Goal: Check status: Check status

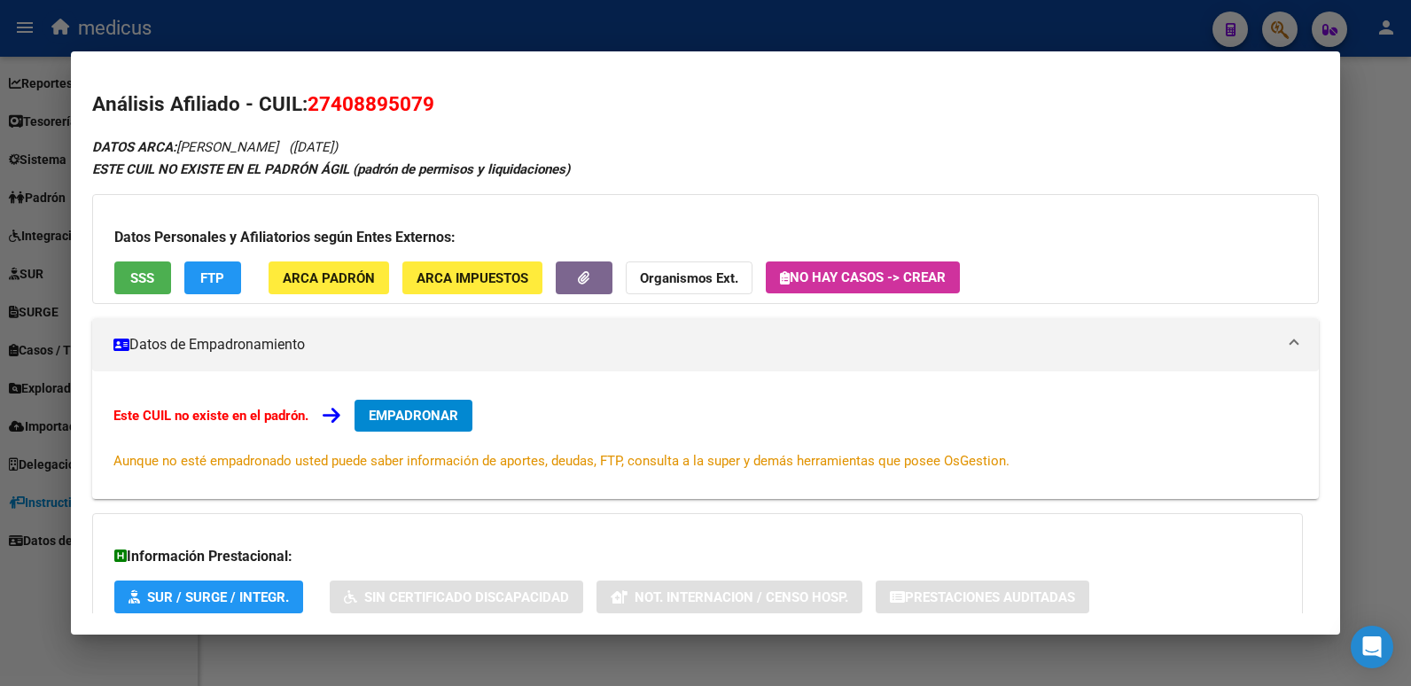
scroll to position [778, 0]
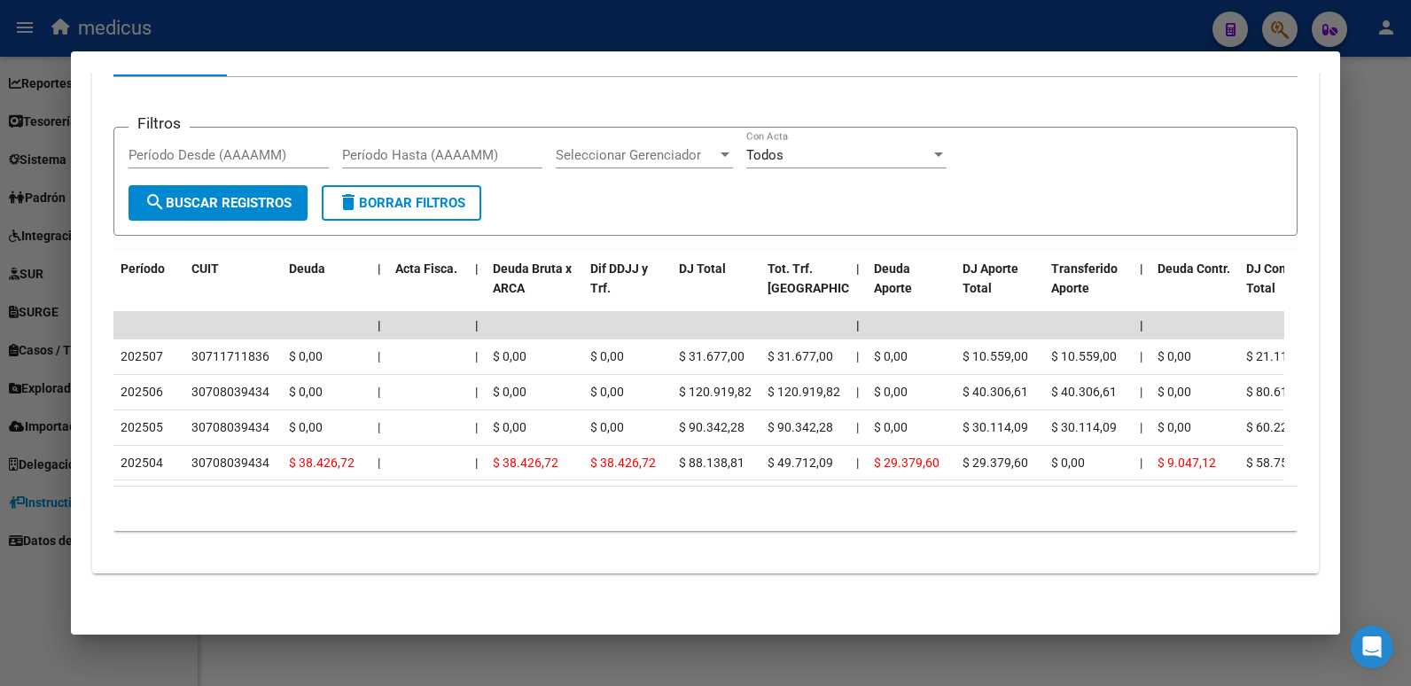
click at [1384, 69] on div at bounding box center [705, 343] width 1411 height 686
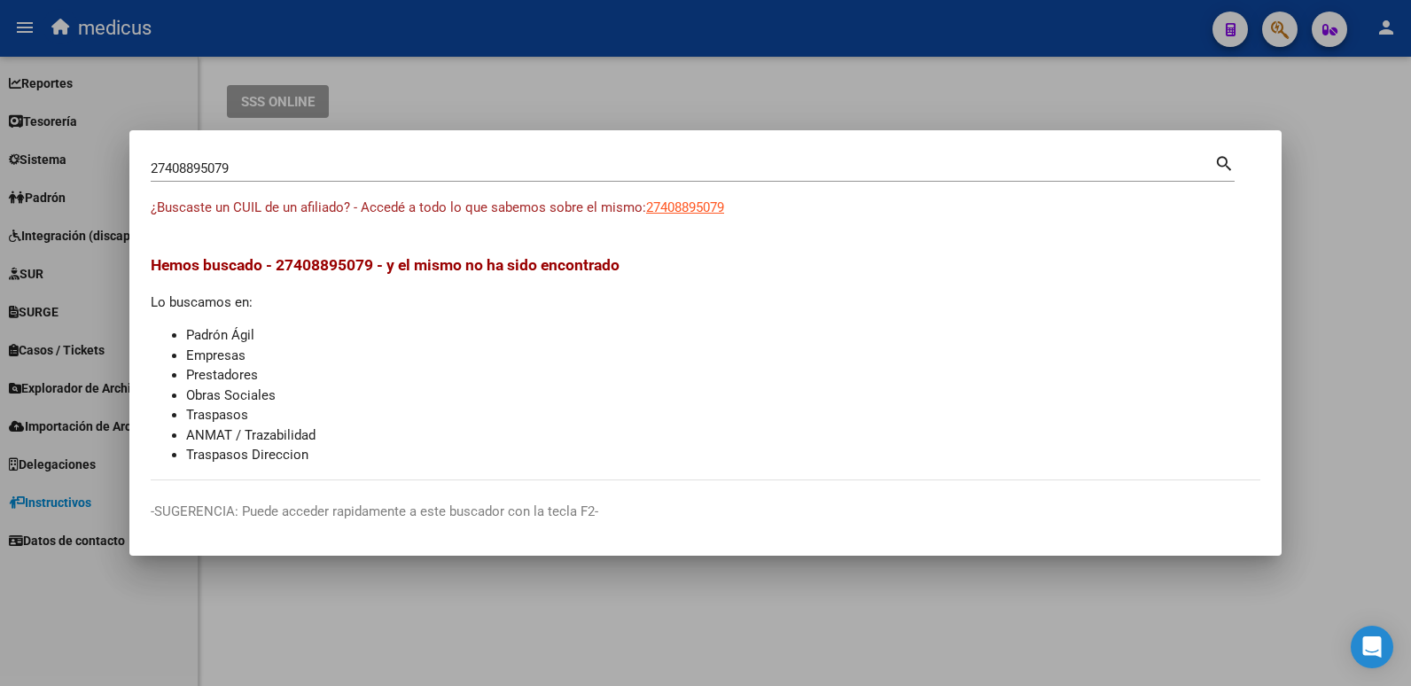
drag, startPoint x: 270, startPoint y: 159, endPoint x: 17, endPoint y: 166, distance: 253.6
click at [17, 166] on div "27408895079 Buscar (apellido, dni, cuil, nro traspaso, cuit, obra social) searc…" at bounding box center [705, 343] width 1411 height 686
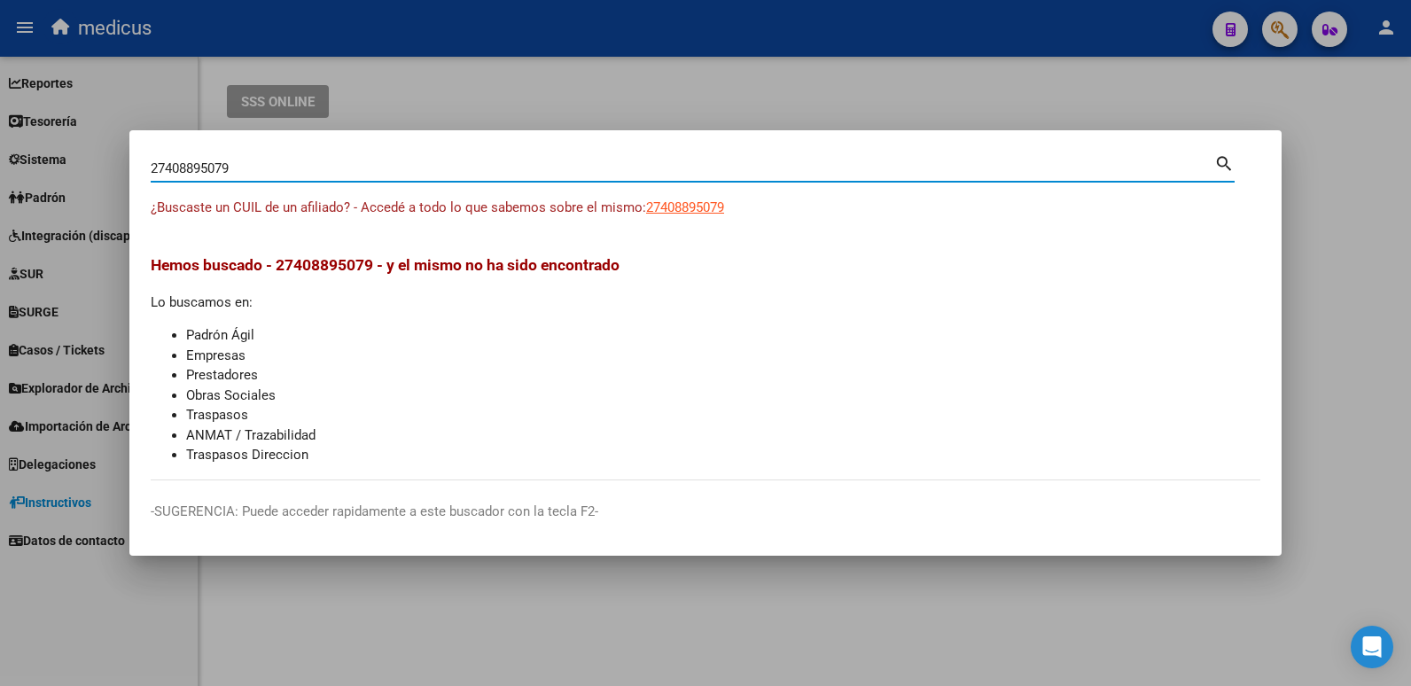
drag, startPoint x: 287, startPoint y: 164, endPoint x: -4, endPoint y: 172, distance: 290.8
click at [0, 172] on html "menu medicus person Firma Express Reportes Padrón Traspasos x O.S. Traspasos x …" at bounding box center [705, 343] width 1411 height 686
paste input "0228608786"
type input "20228608786"
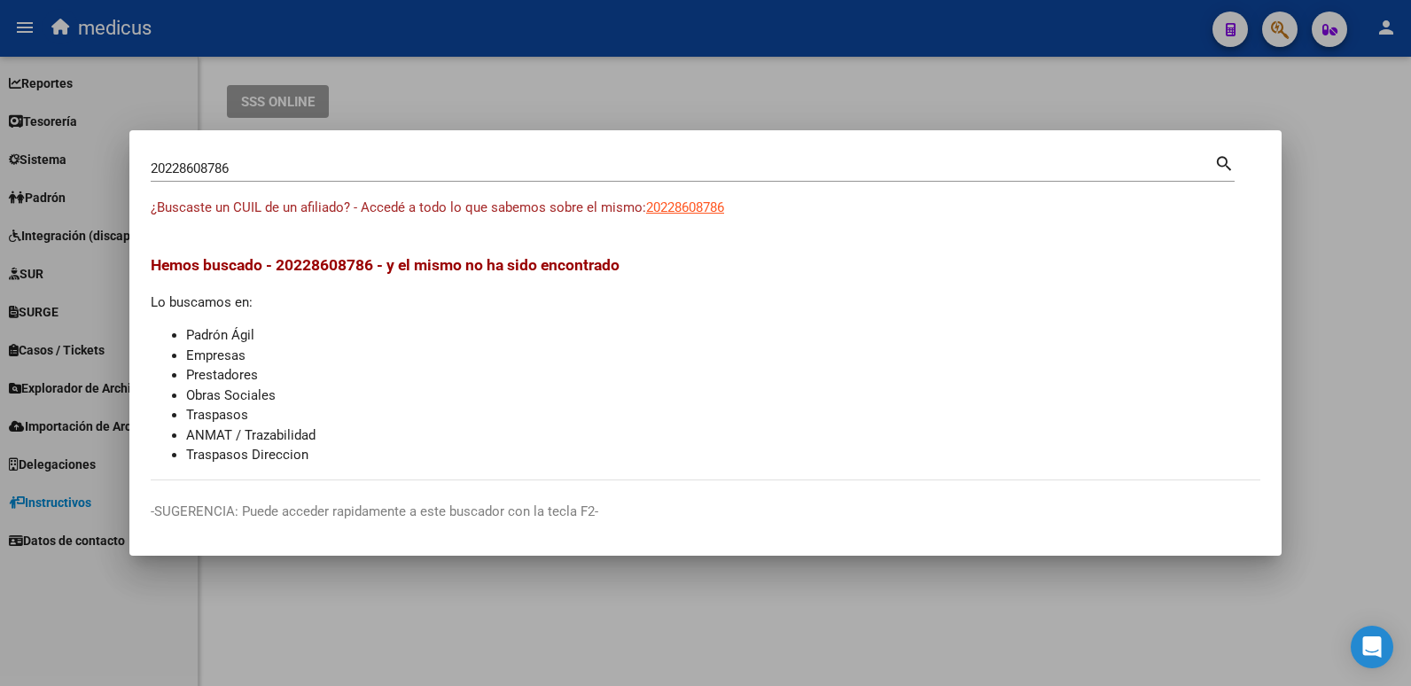
click at [1216, 164] on mat-icon "search" at bounding box center [1224, 162] width 20 height 21
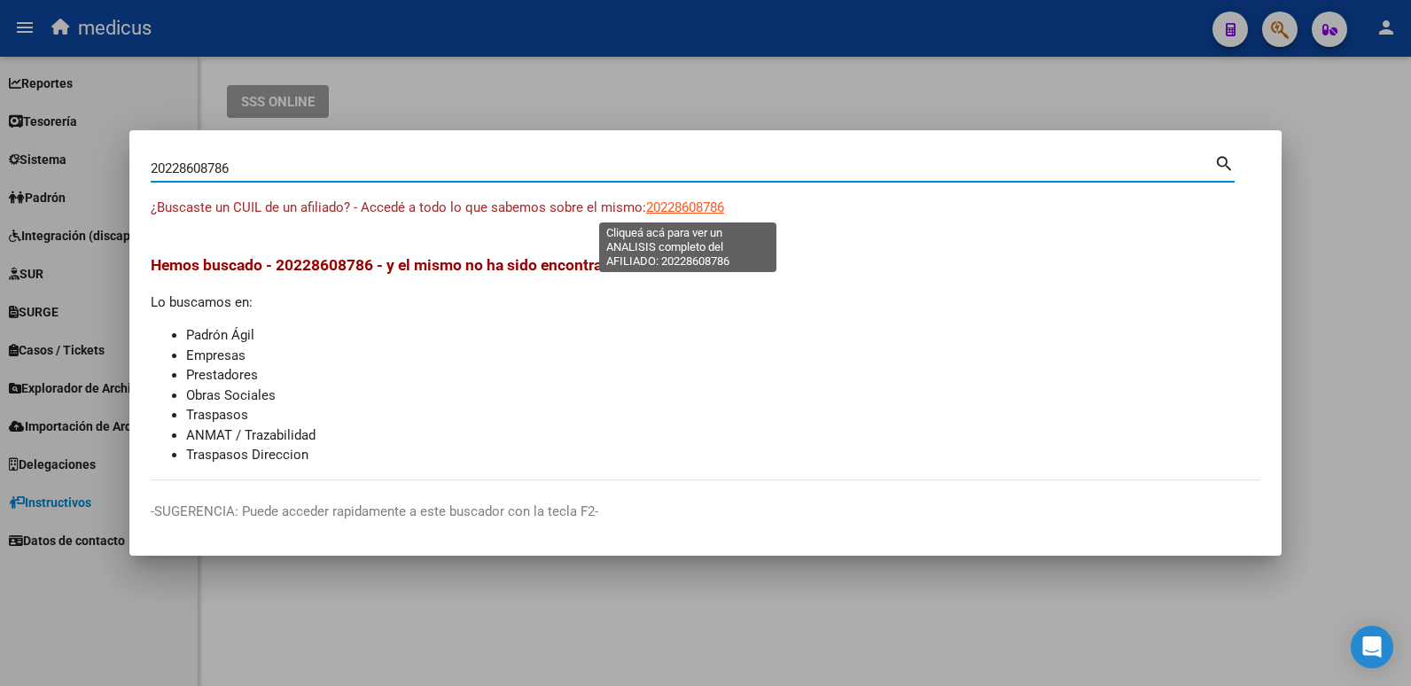
click at [714, 205] on span "20228608786" at bounding box center [685, 207] width 78 height 16
type textarea "20228608786"
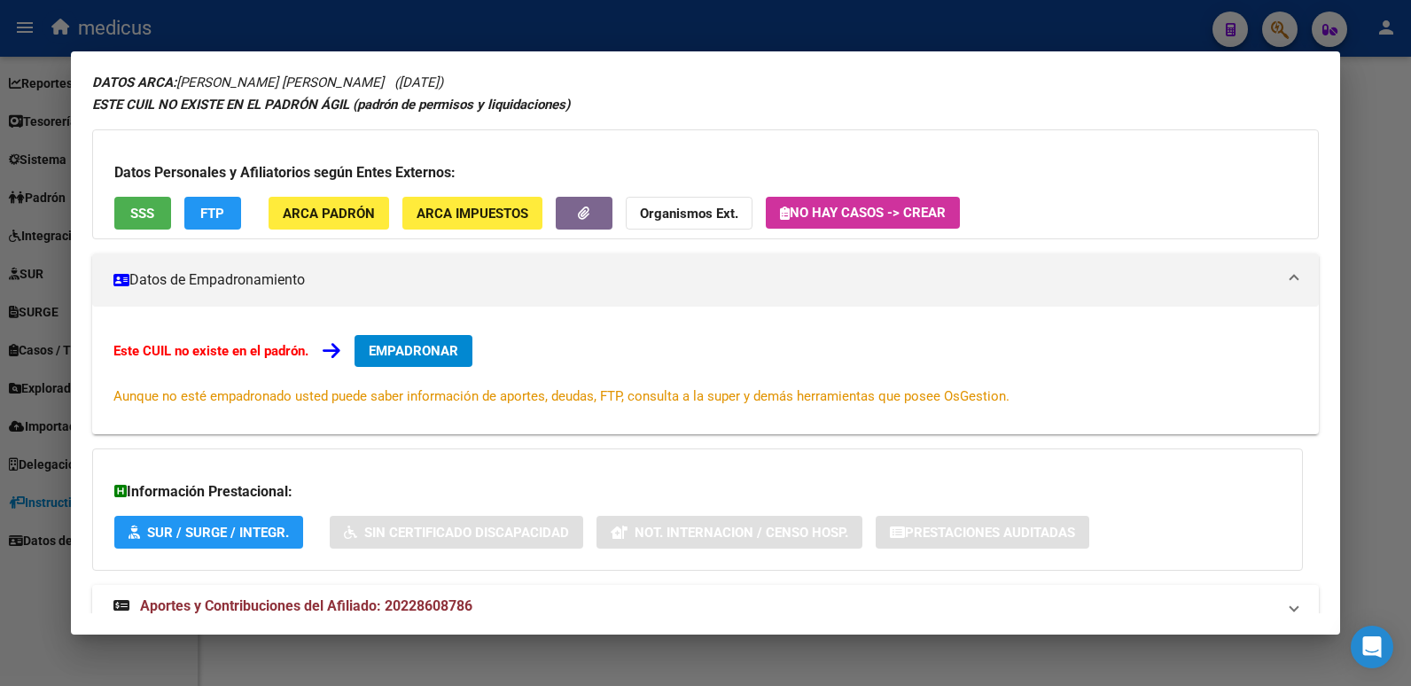
scroll to position [119, 0]
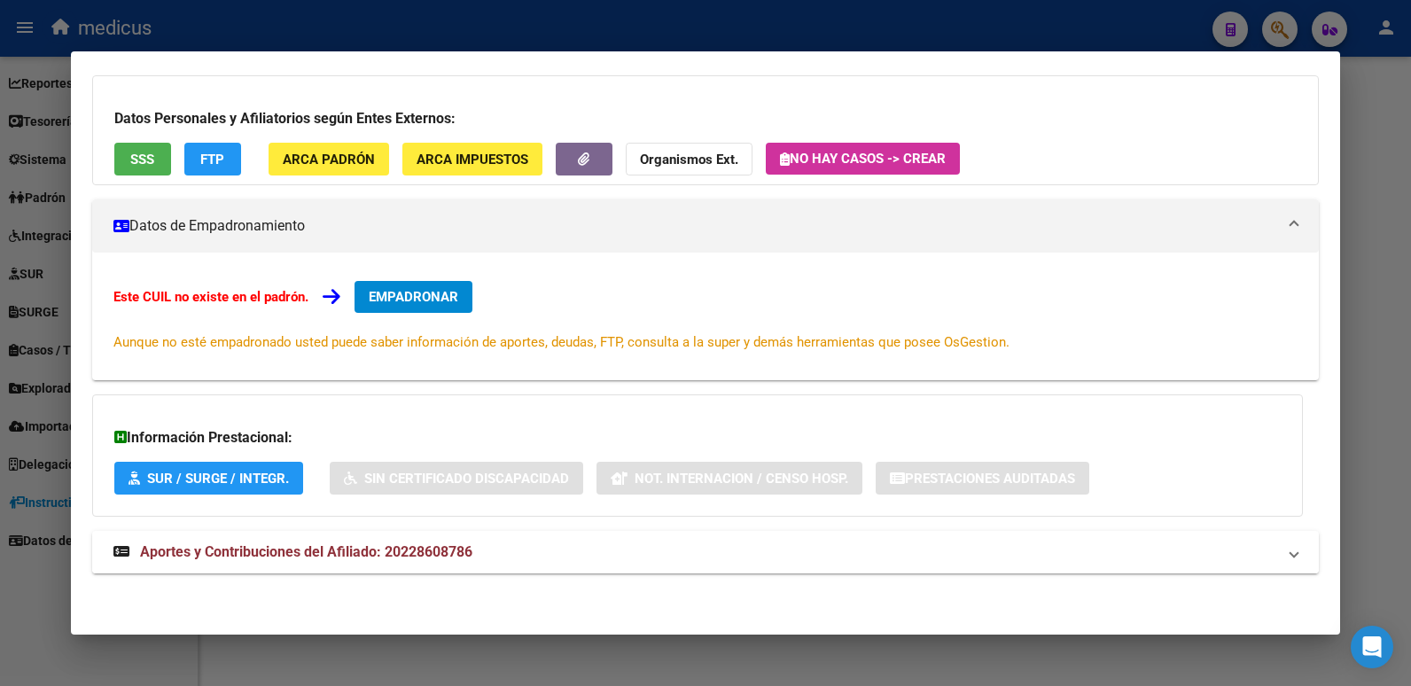
click at [284, 538] on mat-expansion-panel-header "Aportes y Contribuciones del Afiliado: 20228608786" at bounding box center [706, 552] width 1228 height 43
click at [285, 550] on span "Aportes y Contribuciones del Afiliado: 20228608786" at bounding box center [306, 558] width 332 height 17
click at [348, 552] on span "Aportes y Contribuciones del Afiliado: 20228608786" at bounding box center [306, 551] width 332 height 17
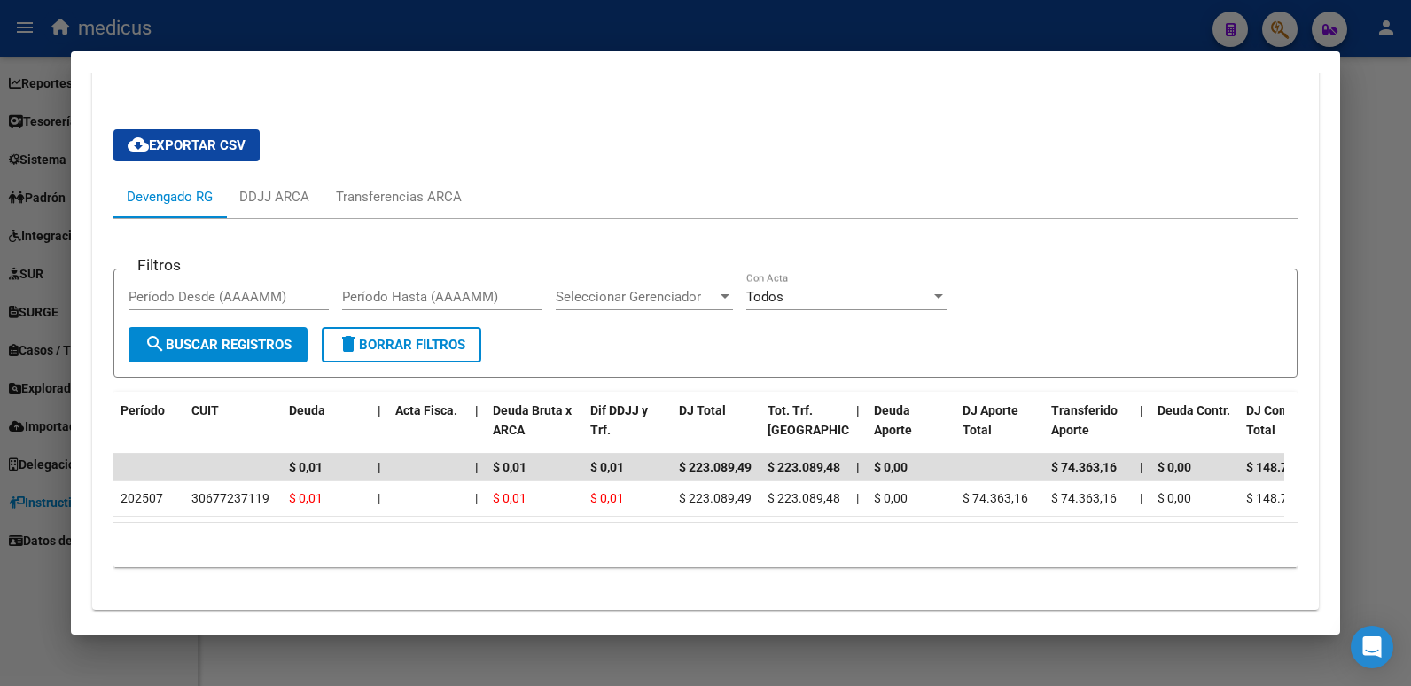
scroll to position [670, 0]
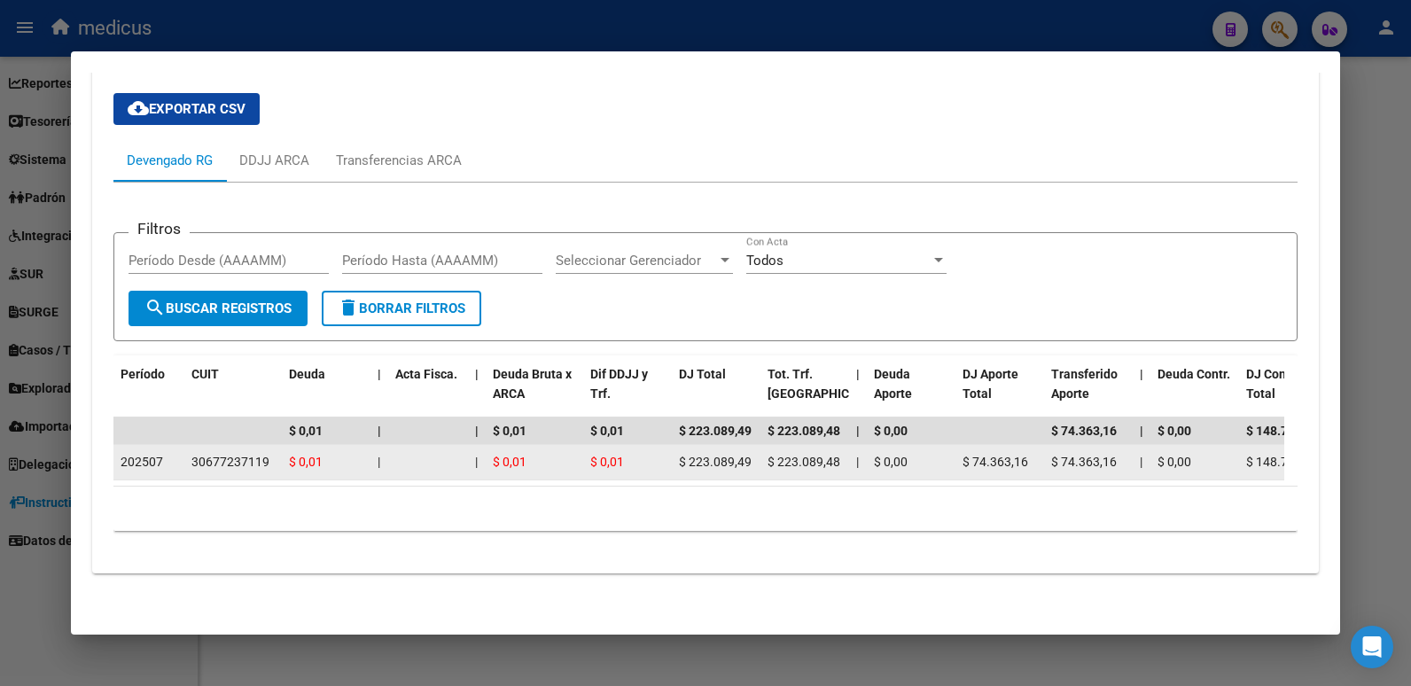
drag, startPoint x: 271, startPoint y: 445, endPoint x: 173, endPoint y: 448, distance: 98.4
copy div "30677237119"
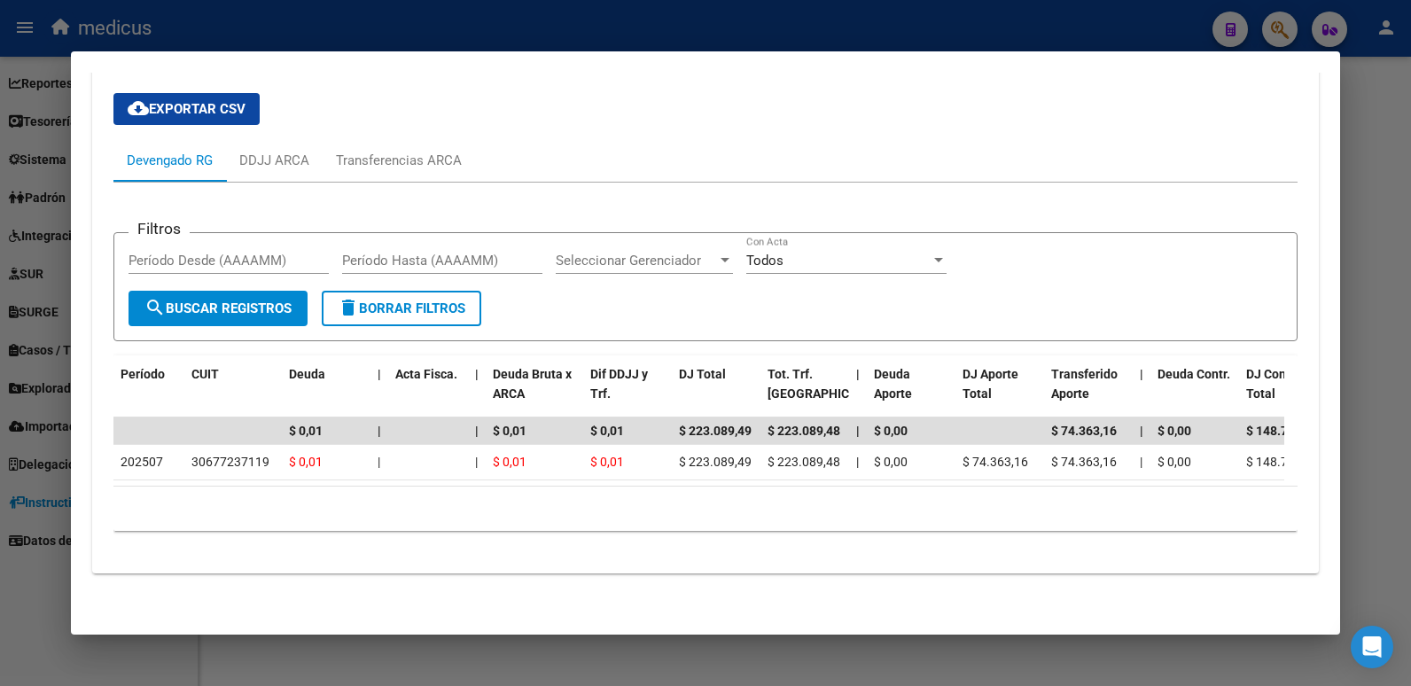
click at [1319, 515] on mat-dialog-content "Análisis Afiliado - CUIL: 20228608786 DATOS ARCA: [PERSON_NAME] [PERSON_NAME] (…" at bounding box center [706, 343] width 1270 height 541
